Goal: Task Accomplishment & Management: Manage account settings

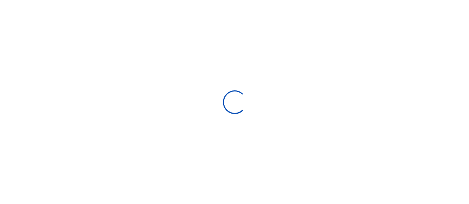
scroll to position [6, 6]
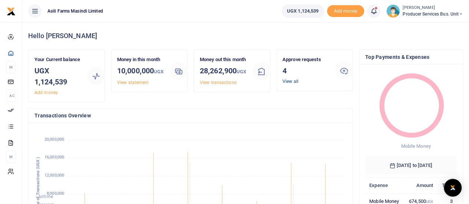
click at [288, 80] on link "View all" at bounding box center [291, 81] width 16 height 5
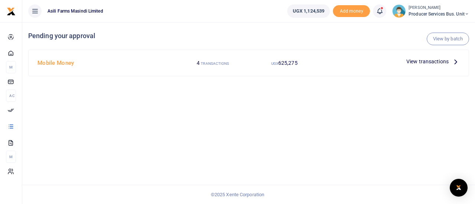
click at [419, 68] on div "View transactions" at bounding box center [391, 63] width 143 height 14
click at [421, 63] on span "View transactions" at bounding box center [427, 61] width 42 height 8
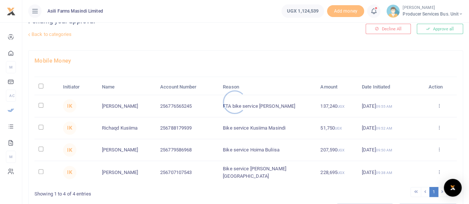
scroll to position [37, 0]
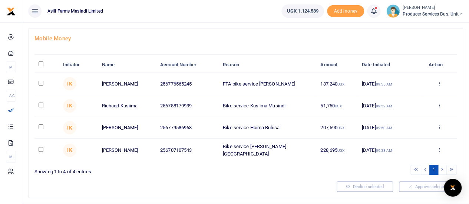
click at [41, 63] on input "\a \a : activate to sort column descending" at bounding box center [41, 64] width 5 height 5
checkbox input "true"
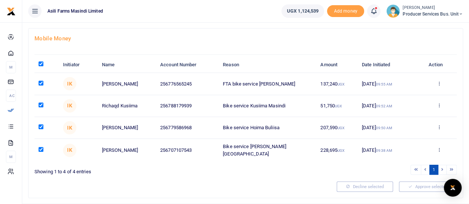
checkbox input "true"
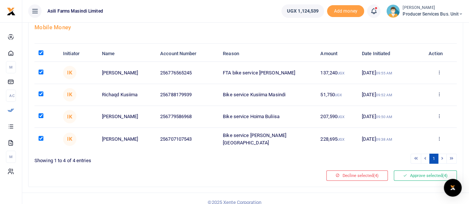
scroll to position [53, 0]
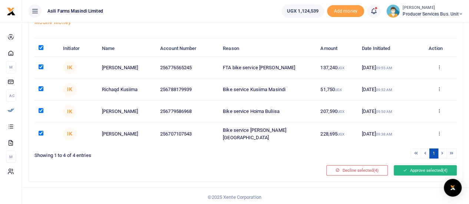
click at [412, 167] on button "Approve selected (4)" at bounding box center [425, 170] width 63 height 10
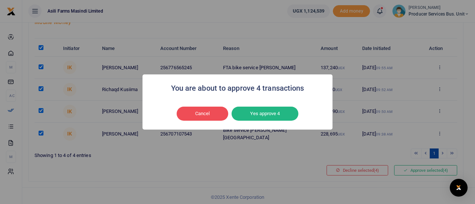
drag, startPoint x: 207, startPoint y: 149, endPoint x: 195, endPoint y: 112, distance: 38.4
click at [206, 146] on div "You are about to approve 4 transactions × Cancel No Yes approve 4" at bounding box center [237, 102] width 475 height 204
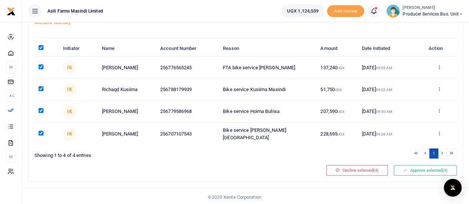
click at [438, 65] on icon at bounding box center [439, 67] width 5 height 5
click at [401, 111] on link "Details" at bounding box center [412, 112] width 59 height 10
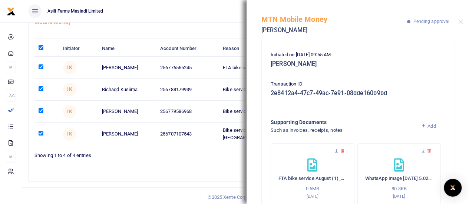
scroll to position [138, 0]
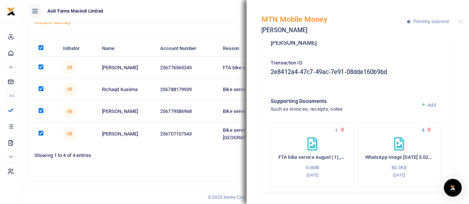
click at [421, 130] on icon at bounding box center [423, 130] width 5 height 5
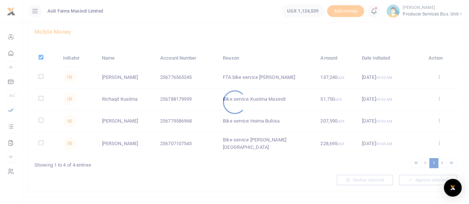
scroll to position [53, 0]
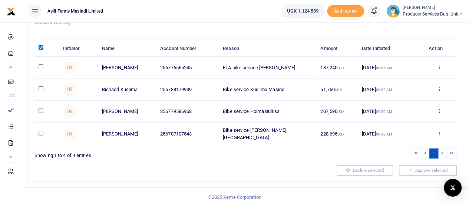
click at [440, 109] on icon at bounding box center [439, 110] width 5 height 5
click at [221, 162] on div "Mobile Money Initiator Name Account Number Reason Amount Date Initiated Action …" at bounding box center [246, 96] width 434 height 169
click at [40, 65] on input "checkbox" at bounding box center [41, 67] width 5 height 5
checkbox input "true"
click at [41, 46] on input "\a \a : activate to sort column descending" at bounding box center [41, 47] width 5 height 5
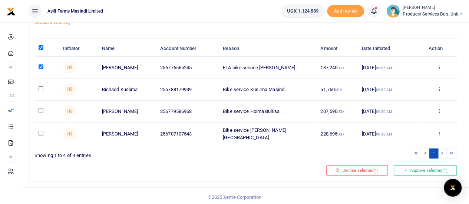
checkbox input "false"
click at [41, 46] on input "\a \a : activate to sort column descending" at bounding box center [41, 47] width 5 height 5
checkbox input "true"
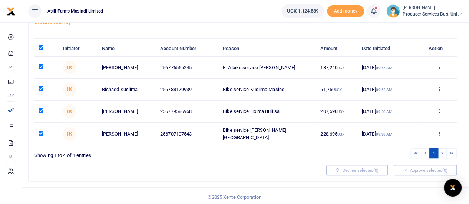
checkbox input "true"
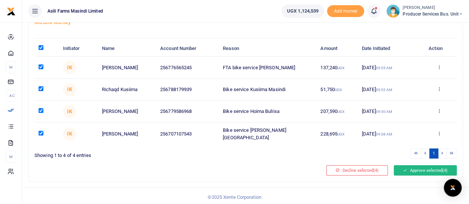
click at [417, 165] on button "Approve selected (4)" at bounding box center [425, 170] width 63 height 10
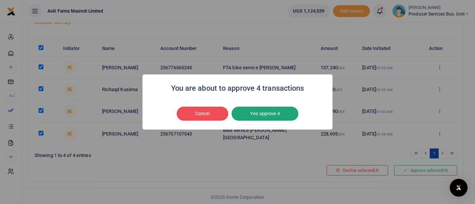
click at [255, 114] on button "Yes approve 4" at bounding box center [264, 114] width 67 height 14
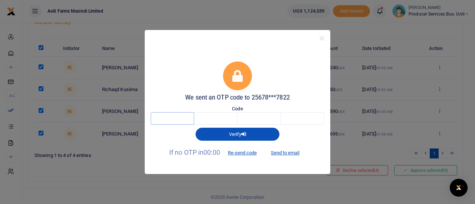
click at [177, 120] on input "text" at bounding box center [172, 118] width 43 height 13
type input "7"
type input "6"
type input "2"
type input "8"
